Goal: Navigation & Orientation: Go to known website

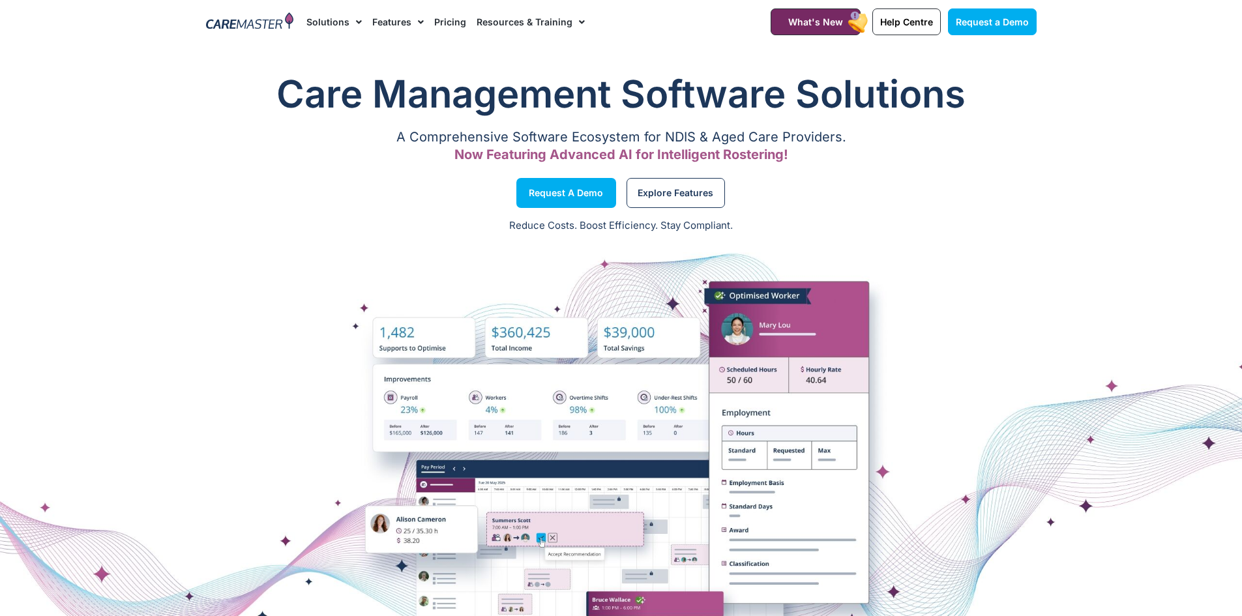
click at [231, 16] on img at bounding box center [250, 22] width 88 height 20
click at [240, 24] on img at bounding box center [250, 22] width 88 height 20
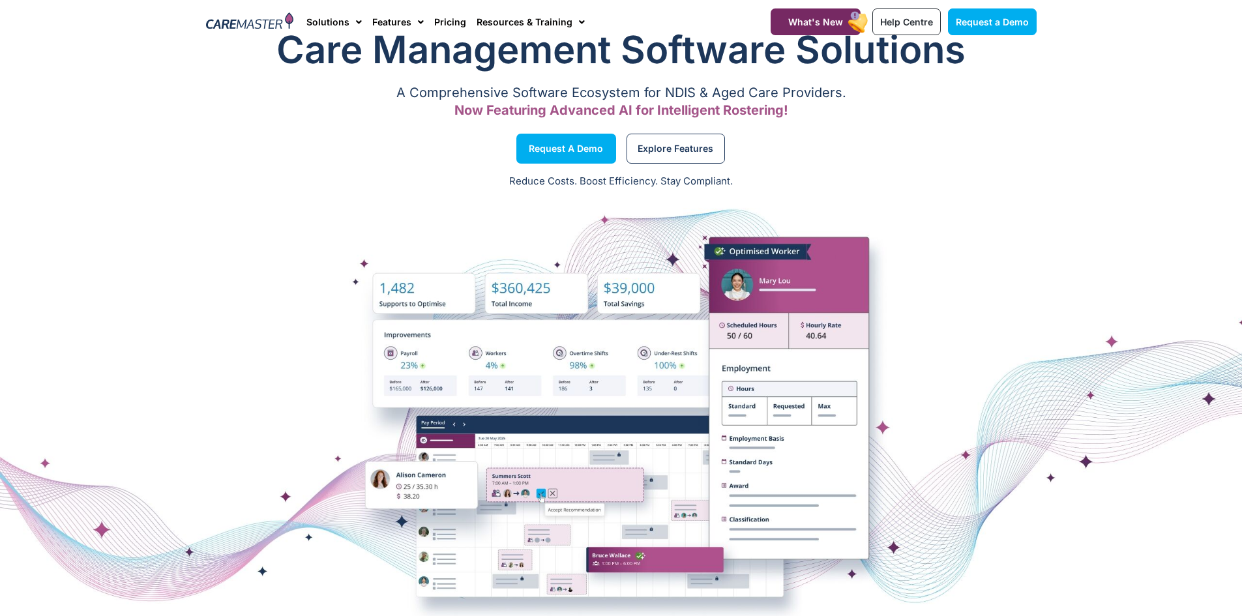
scroll to position [65, 0]
